Goal: Find specific page/section: Find specific page/section

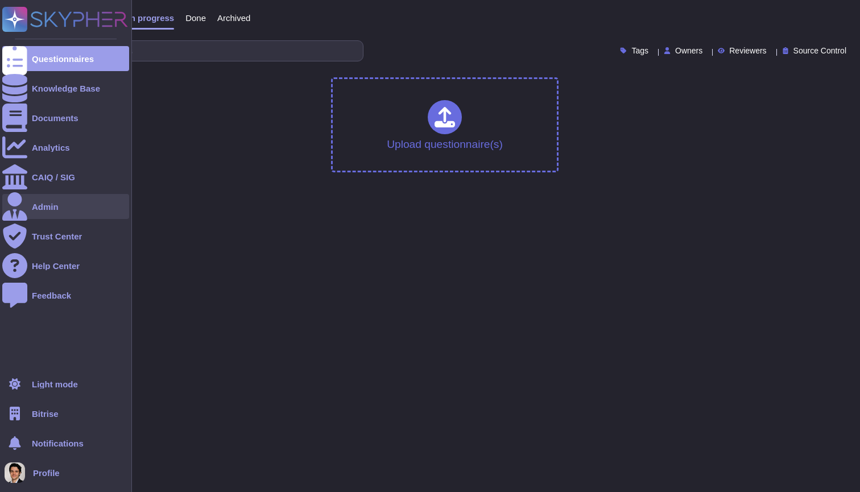
click at [45, 214] on div "Admin" at bounding box center [65, 206] width 127 height 25
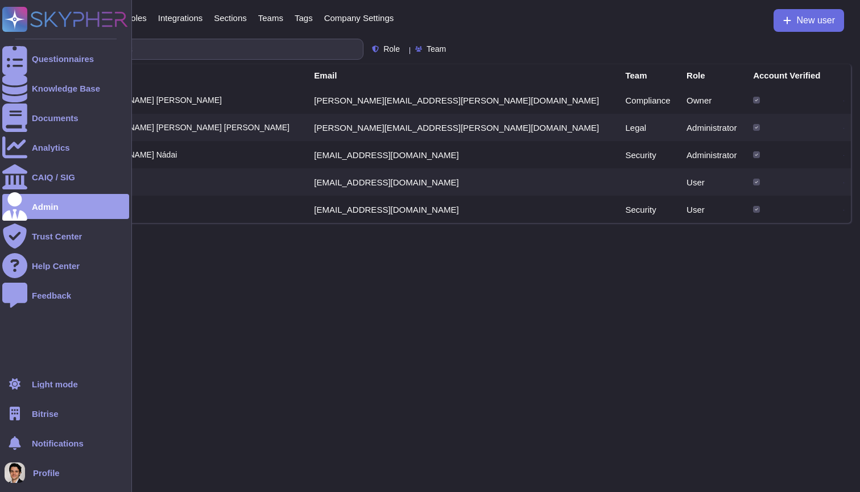
click at [35, 414] on span "Bitrise" at bounding box center [45, 413] width 27 height 9
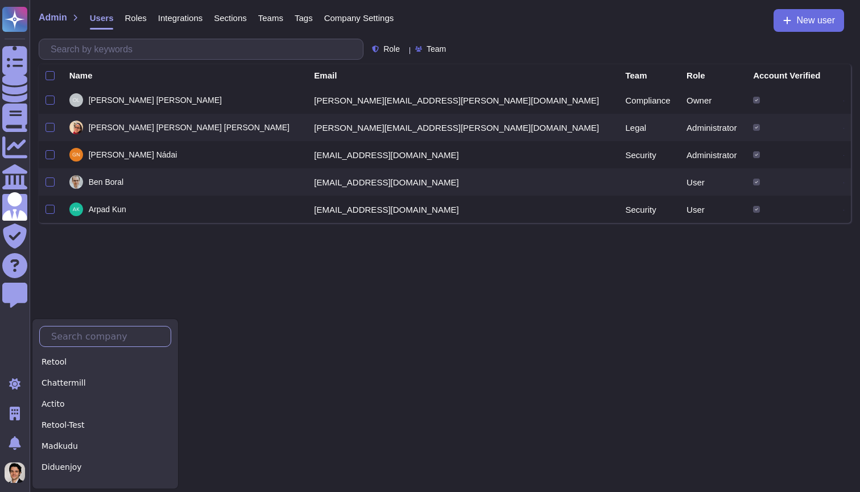
click at [115, 337] on input "text" at bounding box center [107, 336] width 125 height 20
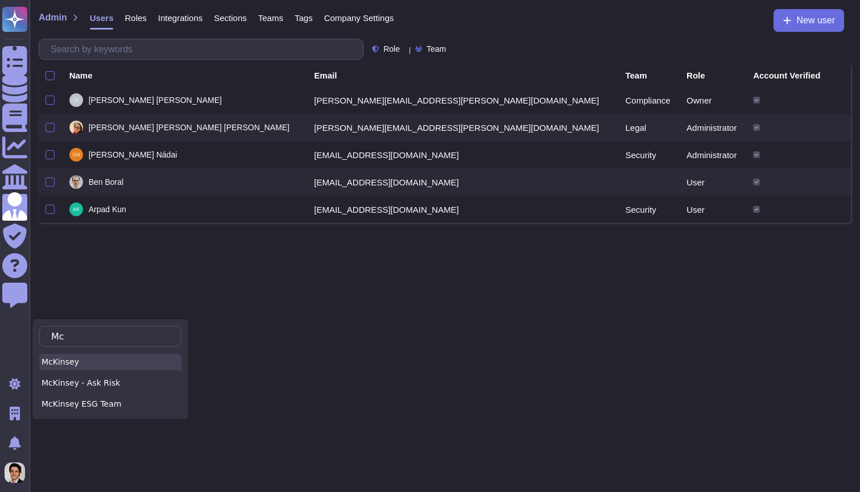
click at [103, 363] on div "McKinsey" at bounding box center [110, 362] width 142 height 16
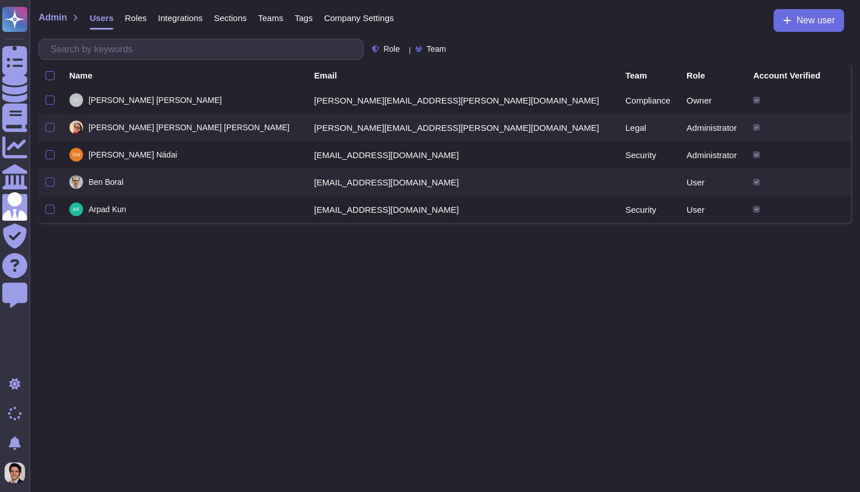
type input "Mc"
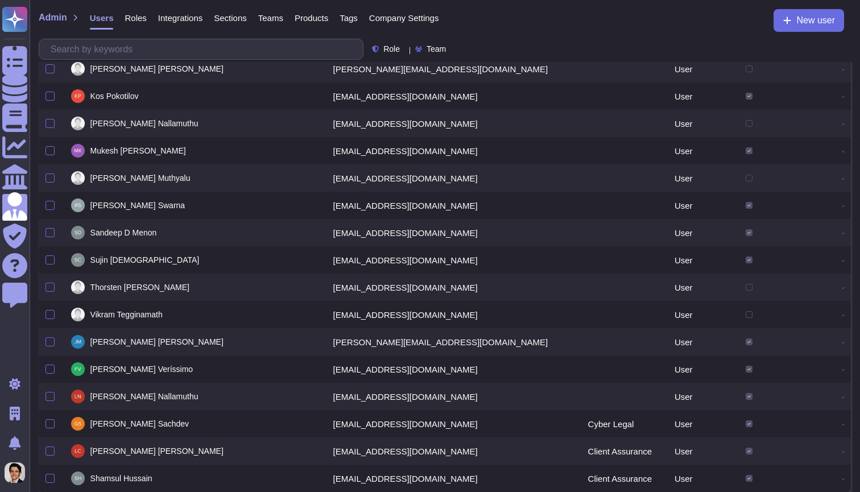
scroll to position [550, 0]
